Goal: Task Accomplishment & Management: Use online tool/utility

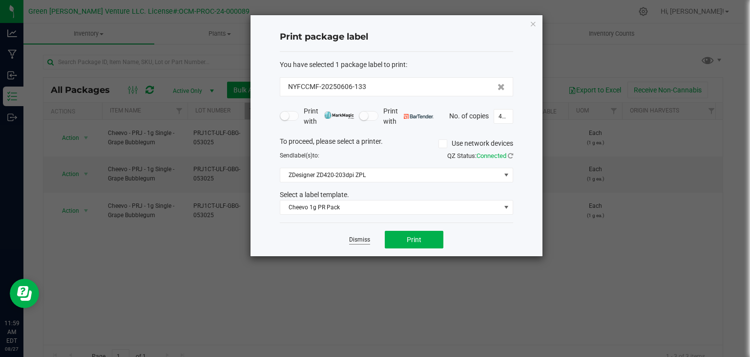
click at [365, 241] on link "Dismiss" at bounding box center [359, 239] width 21 height 8
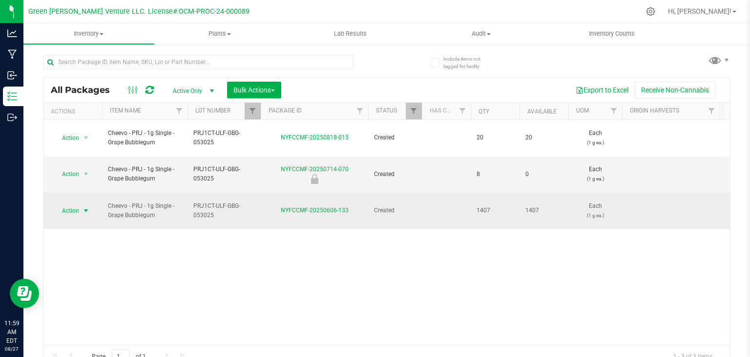
click at [74, 204] on span "Action" at bounding box center [66, 211] width 26 height 14
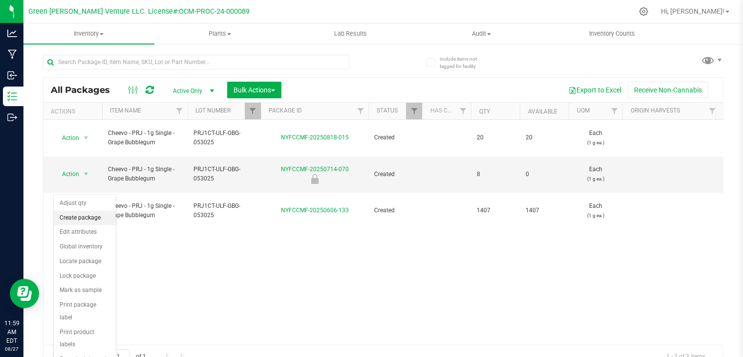
click at [70, 219] on li "Create package" at bounding box center [85, 218] width 62 height 15
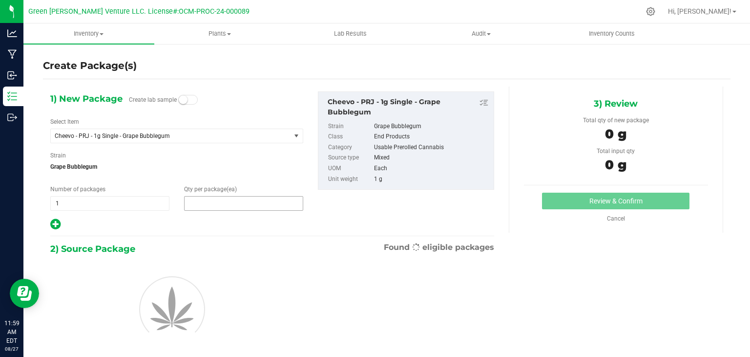
click at [190, 206] on span at bounding box center [243, 203] width 119 height 15
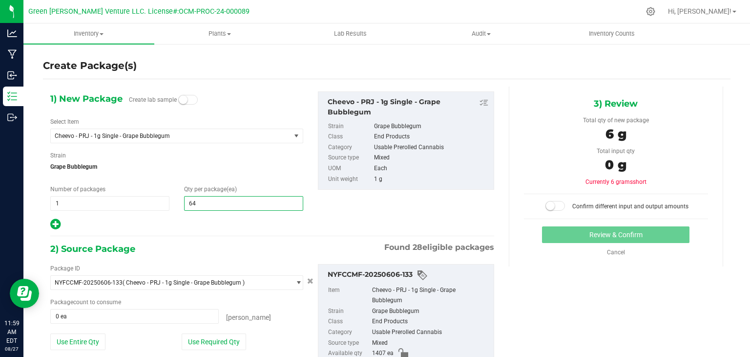
type input "644"
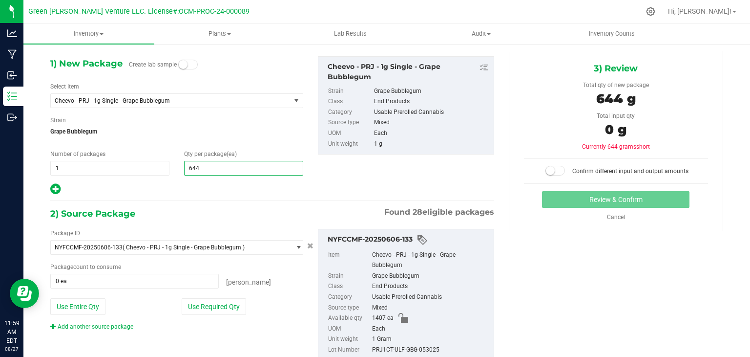
scroll to position [66, 0]
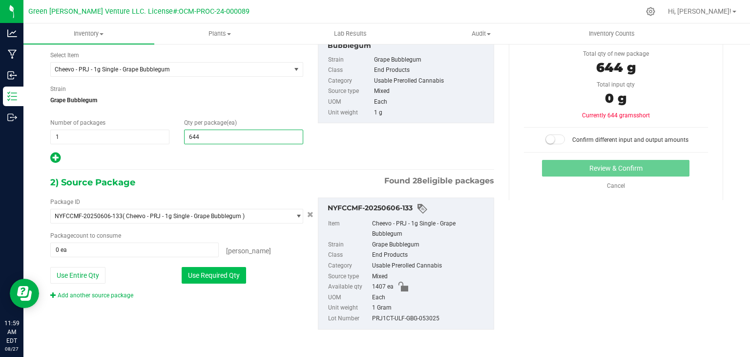
type input "644"
click at [208, 271] on button "Use Required Qty" at bounding box center [214, 275] width 64 height 17
type input "644 ea"
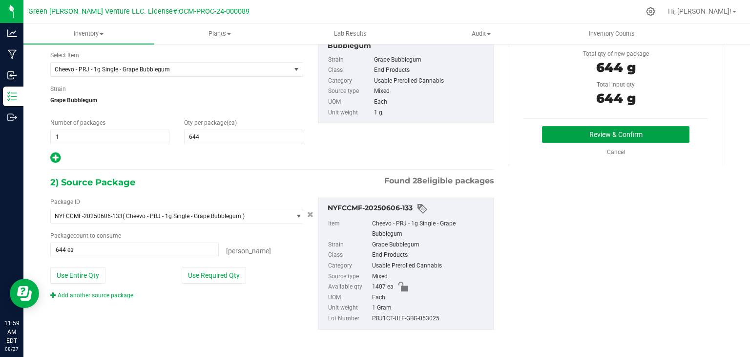
click at [549, 138] on button "Review & Confirm" at bounding box center [616, 134] width 148 height 17
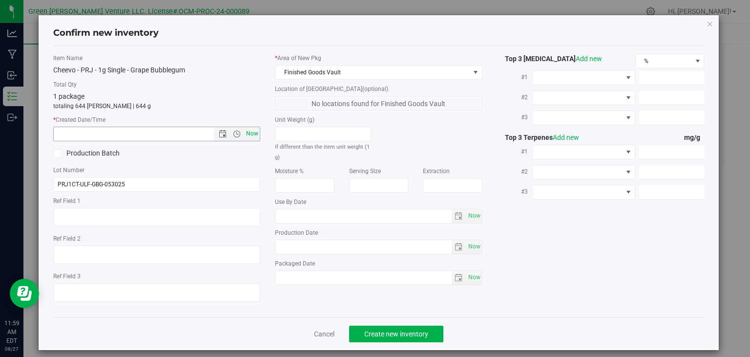
click at [255, 138] on span "Now" at bounding box center [252, 134] width 17 height 14
type input "[DATE] 11:59 AM"
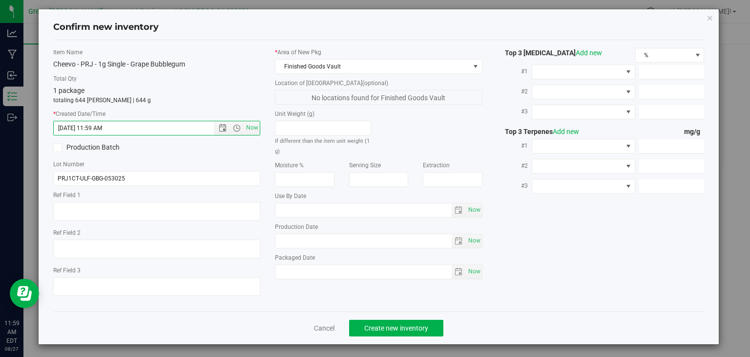
scroll to position [8, 0]
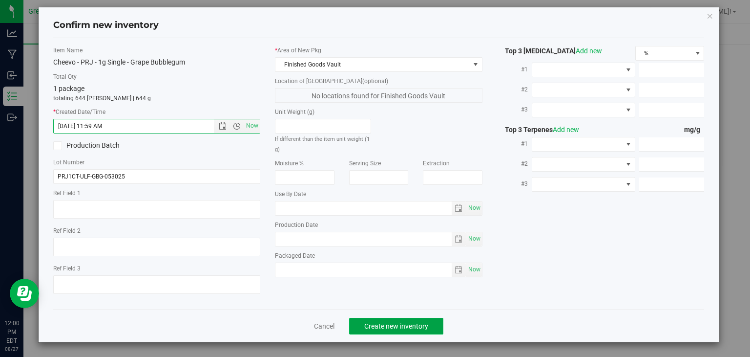
click at [383, 326] on span "Create new inventory" at bounding box center [396, 326] width 64 height 8
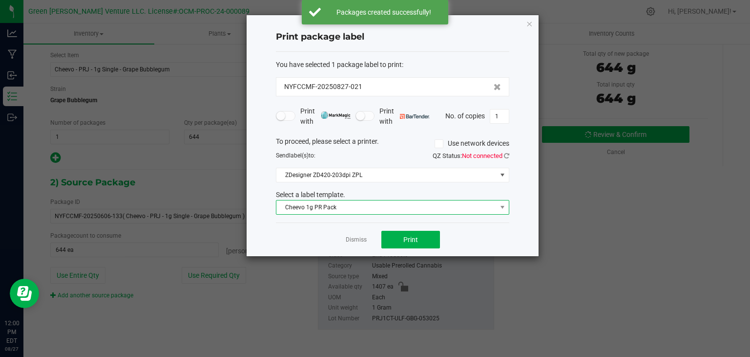
click at [337, 211] on span "Cheevo 1g PR Pack" at bounding box center [386, 207] width 220 height 14
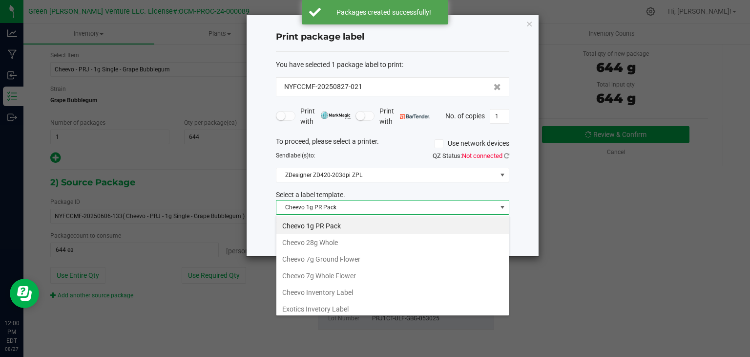
scroll to position [49, 0]
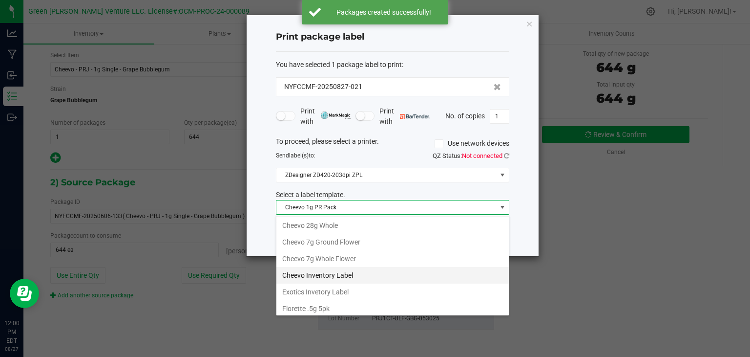
click at [352, 276] on li "Cheevo Inventory Label" at bounding box center [392, 275] width 233 height 17
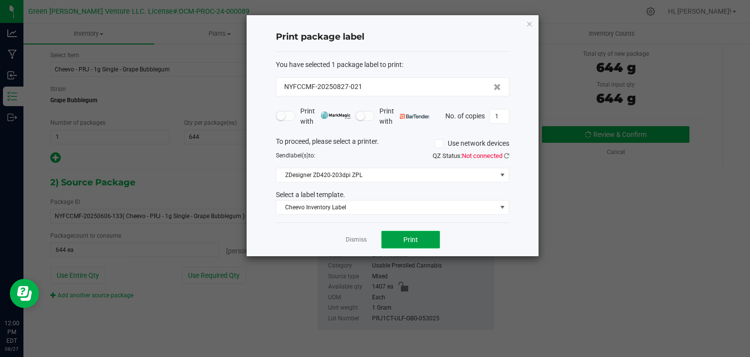
click at [420, 243] on button "Print" at bounding box center [410, 240] width 59 height 18
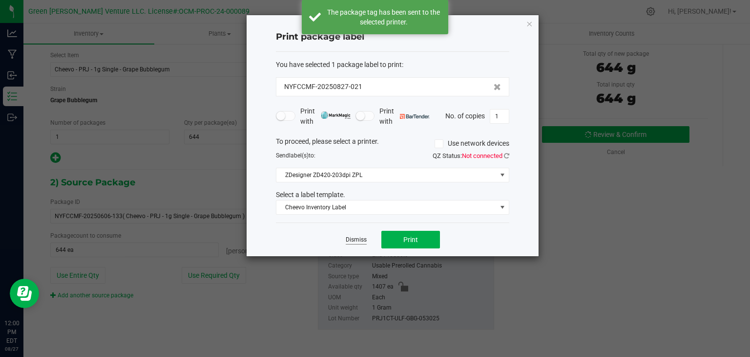
click at [353, 239] on link "Dismiss" at bounding box center [356, 239] width 21 height 8
